Goal: Task Accomplishment & Management: Complete application form

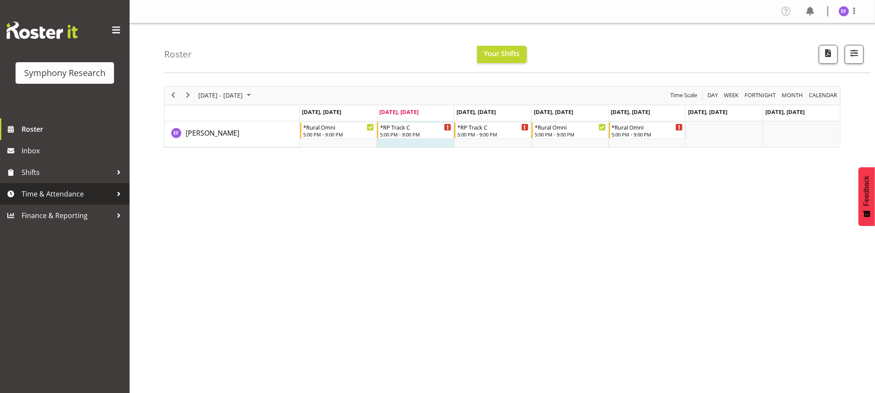
click at [113, 194] on div at bounding box center [118, 194] width 13 height 13
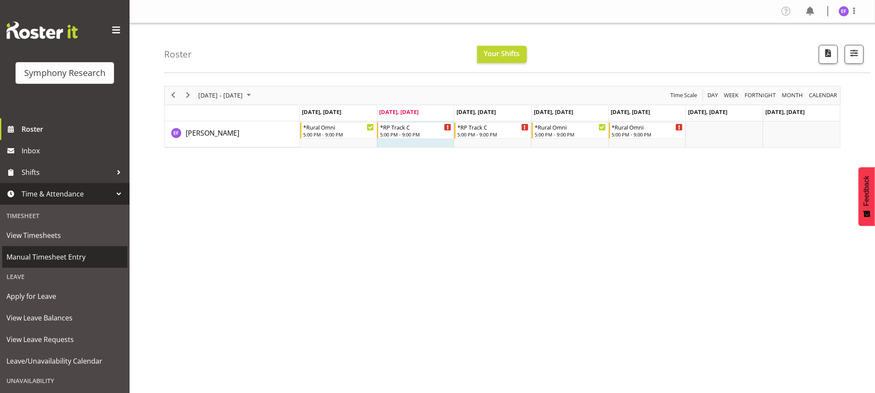
click at [64, 257] on span "Manual Timesheet Entry" at bounding box center [64, 257] width 117 height 13
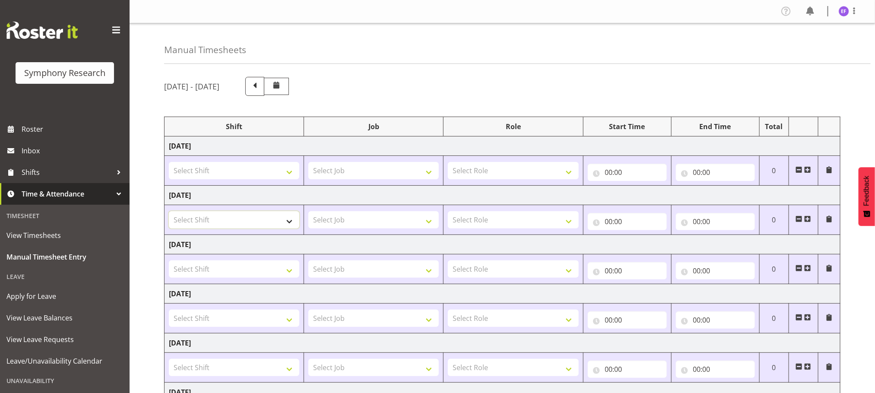
click at [290, 226] on select "Select Shift !!Project Briefing (Job to be assigned) !!Weekend Residential (Ros…" at bounding box center [234, 219] width 130 height 17
select select "48116"
click at [169, 213] on select "Select Shift !!Project Briefing (Job to be assigned) !!Weekend Residential (Ros…" at bounding box center [234, 219] width 130 height 17
click at [433, 224] on select "Select Job 550060 IF Admin 553492 World Poll Aus Wave 2 Main 2025 553493 World …" at bounding box center [373, 219] width 130 height 17
select select "10239"
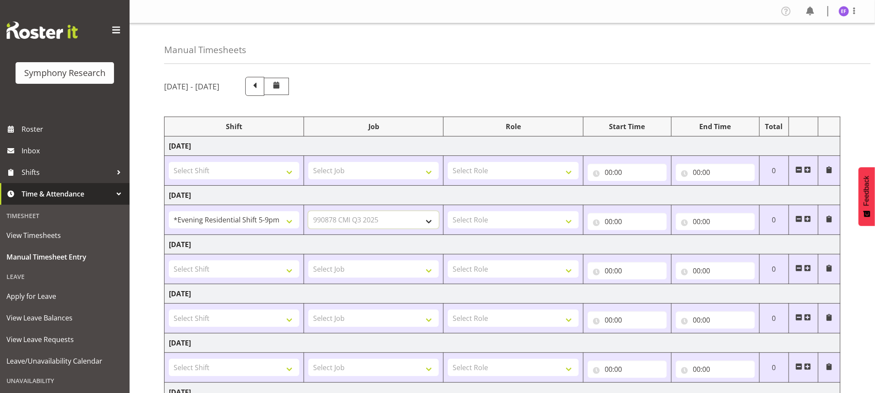
click at [308, 213] on select "Select Job 550060 IF Admin 553492 World Poll Aus Wave 2 Main 2025 553493 World …" at bounding box center [373, 219] width 130 height 17
click at [570, 222] on select "Select Role Briefing Interviewing" at bounding box center [513, 219] width 130 height 17
select select "47"
click at [448, 213] on select "Select Role Briefing Interviewing" at bounding box center [513, 219] width 130 height 17
click at [605, 221] on input "00:00" at bounding box center [627, 221] width 79 height 17
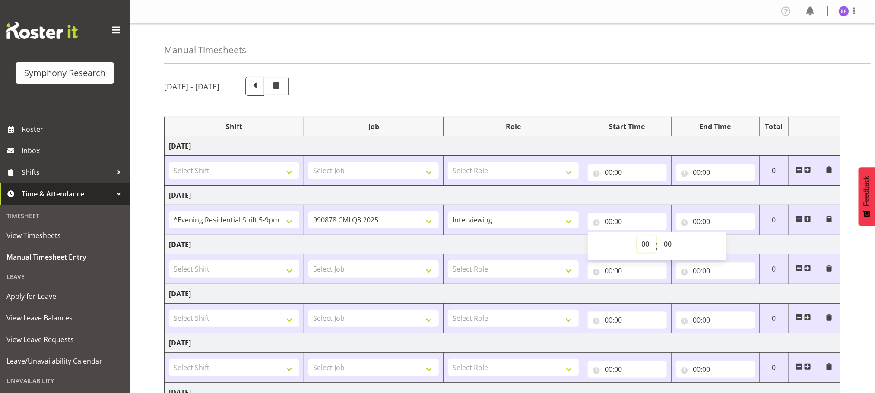
click at [648, 243] on select "00 01 02 03 04 05 06 07 08 09 10 11 12 13 14 15 16 17 18 19 20 21 22 23" at bounding box center [646, 243] width 19 height 17
select select "18"
click at [637, 237] on select "00 01 02 03 04 05 06 07 08 09 10 11 12 13 14 15 16 17 18 19 20 21 22 23" at bounding box center [646, 243] width 19 height 17
type input "18:00"
click at [670, 244] on select "00 01 02 03 04 05 06 07 08 09 10 11 12 13 14 15 16 17 18 19 20 21 22 23 24 25 2…" at bounding box center [669, 243] width 19 height 17
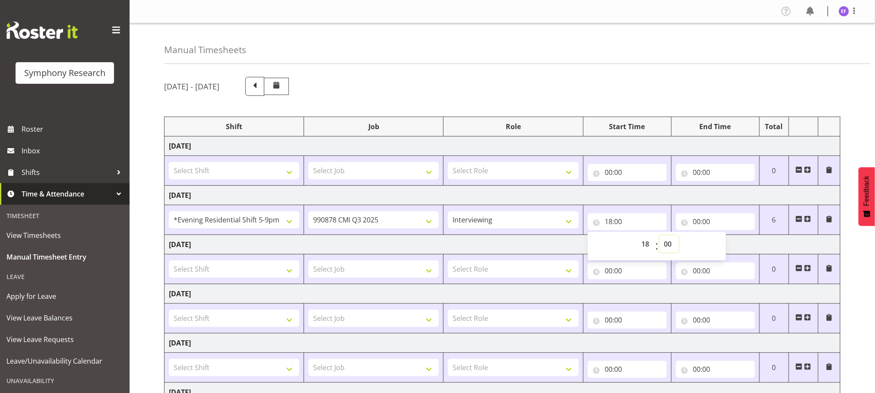
select select "45"
click at [660, 237] on select "00 01 02 03 04 05 06 07 08 09 10 11 12 13 14 15 16 17 18 19 20 21 22 23 24 25 2…" at bounding box center [669, 243] width 19 height 17
type input "18:45"
click at [695, 221] on input "00:00" at bounding box center [715, 221] width 79 height 17
click at [731, 244] on select "00 01 02 03 04 05 06 07 08 09 10 11 12 13 14 15 16 17 18 19 20 21 22 23" at bounding box center [734, 243] width 19 height 17
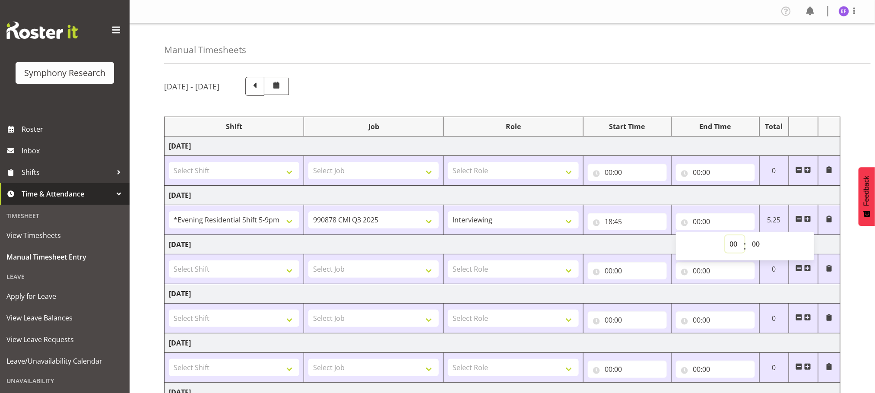
select select "21"
click at [725, 237] on select "00 01 02 03 04 05 06 07 08 09 10 11 12 13 14 15 16 17 18 19 20 21 22 23" at bounding box center [734, 243] width 19 height 17
type input "21:00"
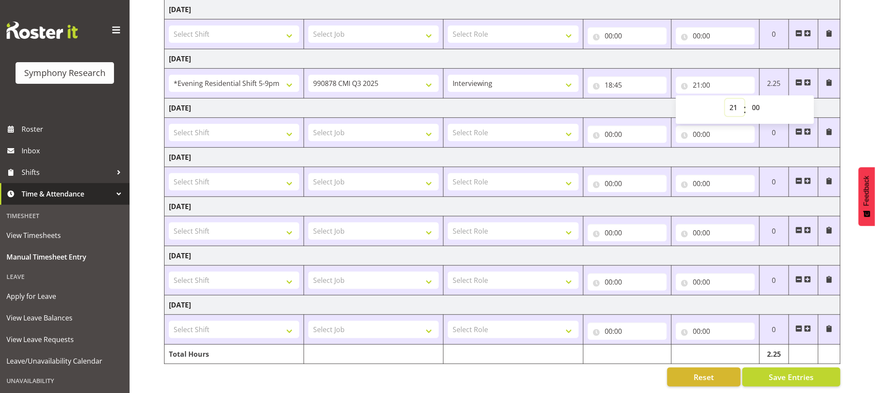
scroll to position [149, 0]
click at [780, 368] on button "Save Entries" at bounding box center [792, 377] width 98 height 19
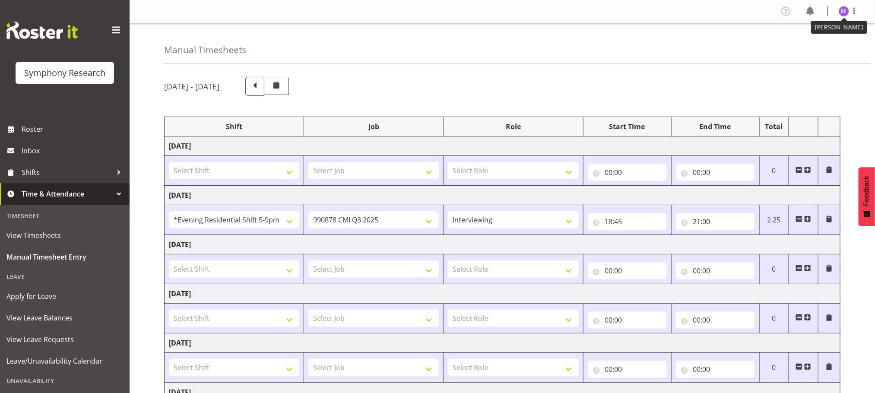
click at [845, 13] on img at bounding box center [844, 11] width 10 height 10
click at [806, 47] on link "Log Out" at bounding box center [818, 46] width 83 height 16
